Goal: Information Seeking & Learning: Learn about a topic

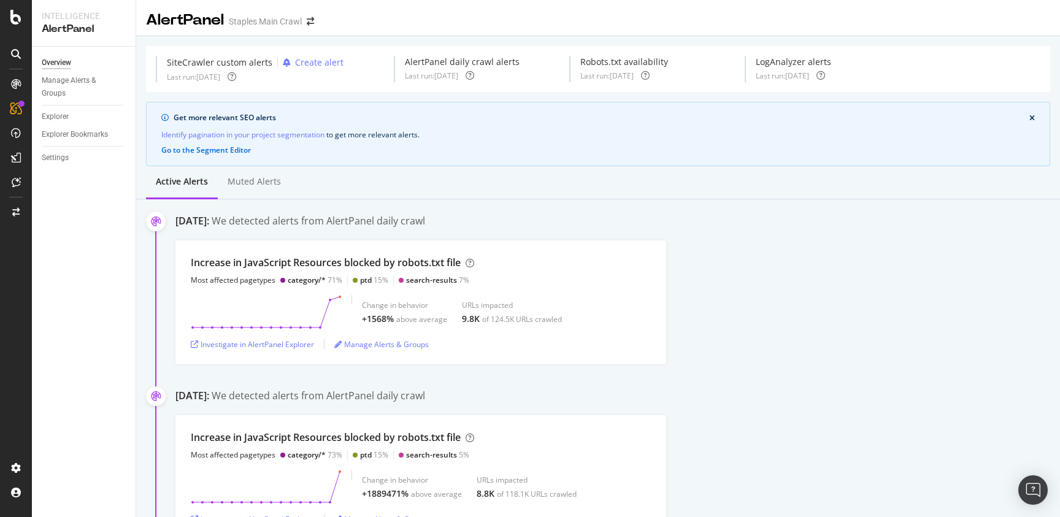
click at [857, 297] on div "Increase in JavaScript Resources blocked by robots.txt file Most affected paget…" at bounding box center [617, 302] width 884 height 124
click at [253, 340] on div "Investigate in AlertPanel Explorer" at bounding box center [252, 344] width 123 height 10
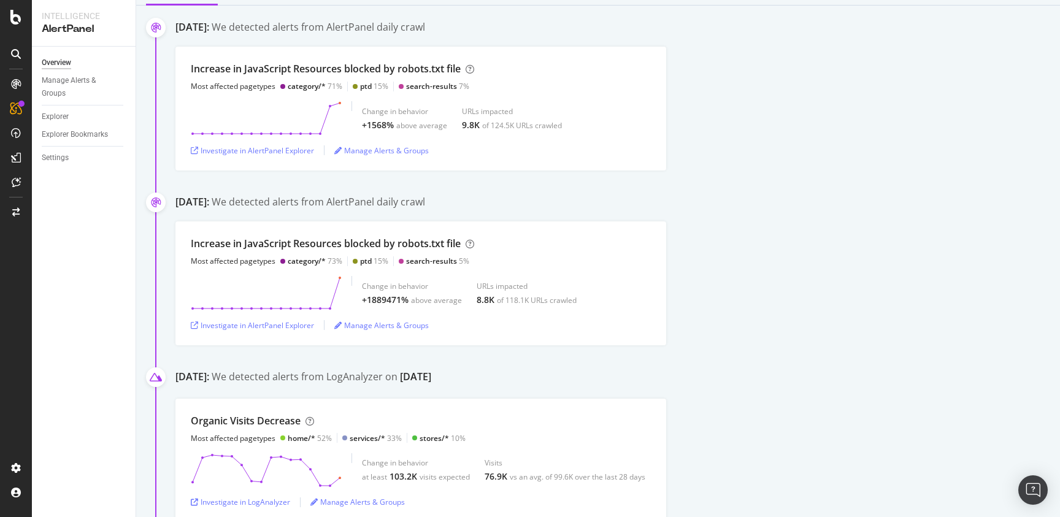
scroll to position [162, 0]
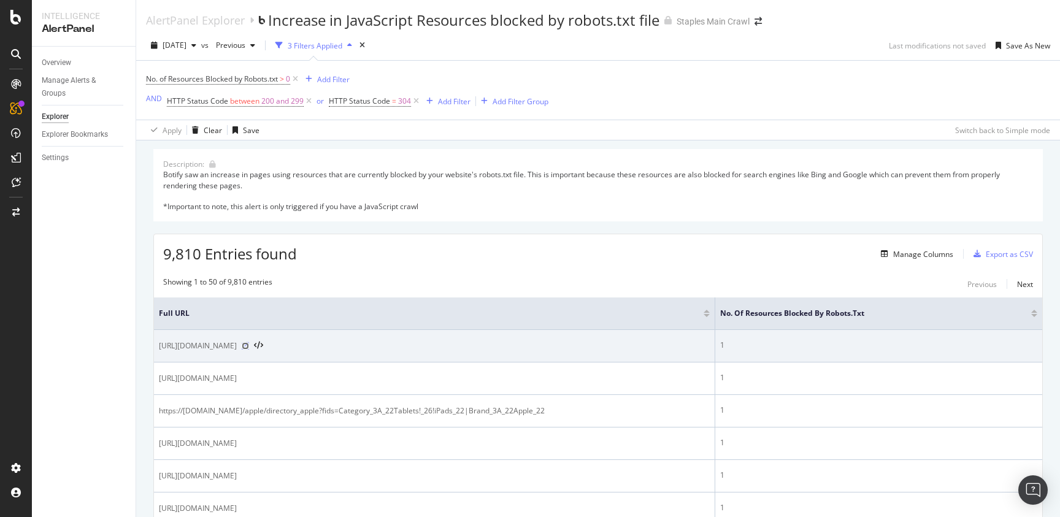
click at [249, 345] on icon at bounding box center [245, 345] width 7 height 7
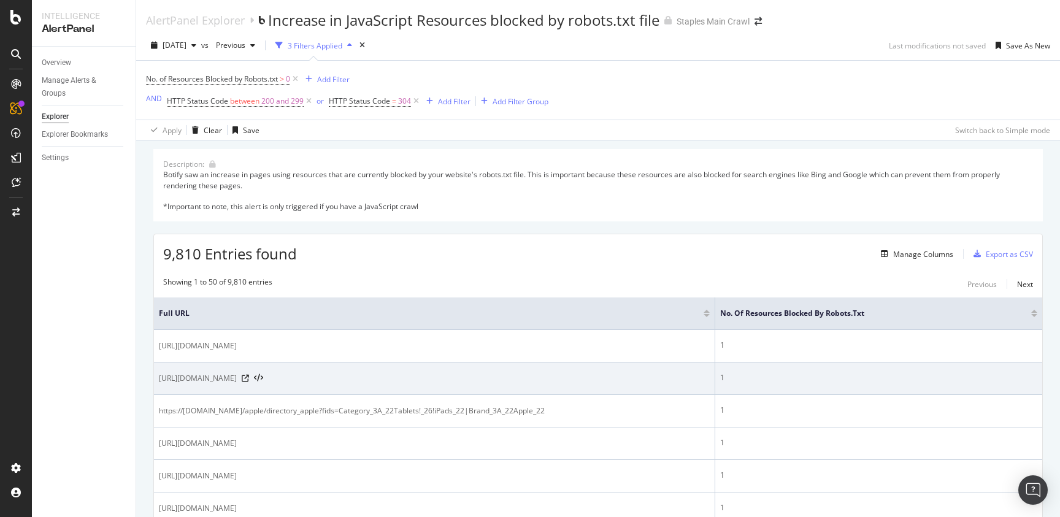
scroll to position [96, 0]
